Goal: Information Seeking & Learning: Learn about a topic

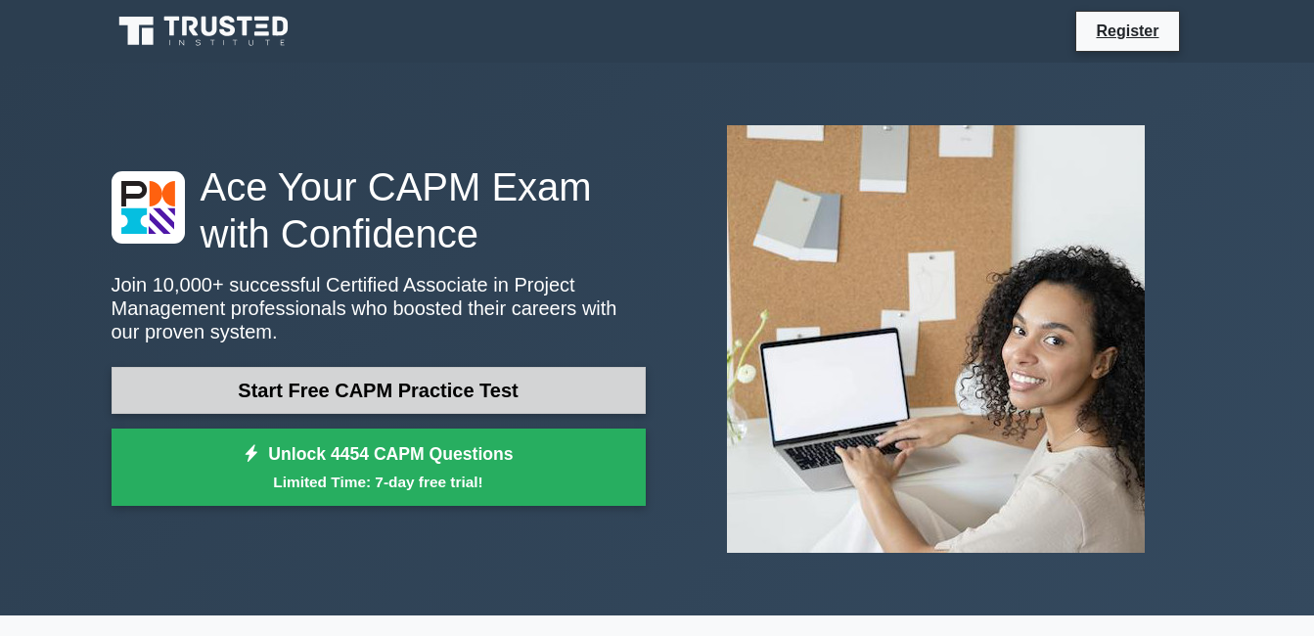
click at [317, 380] on link "Start Free CAPM Practice Test" at bounding box center [379, 390] width 534 height 47
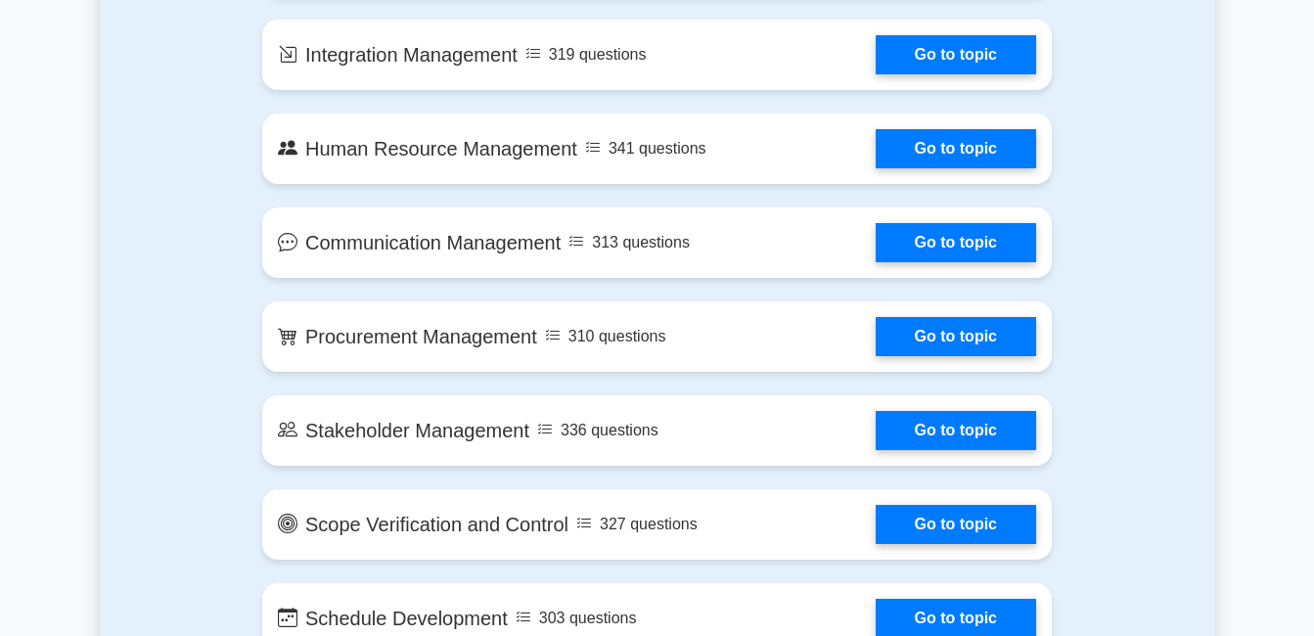
scroll to position [1636, 0]
